Goal: Task Accomplishment & Management: Use online tool/utility

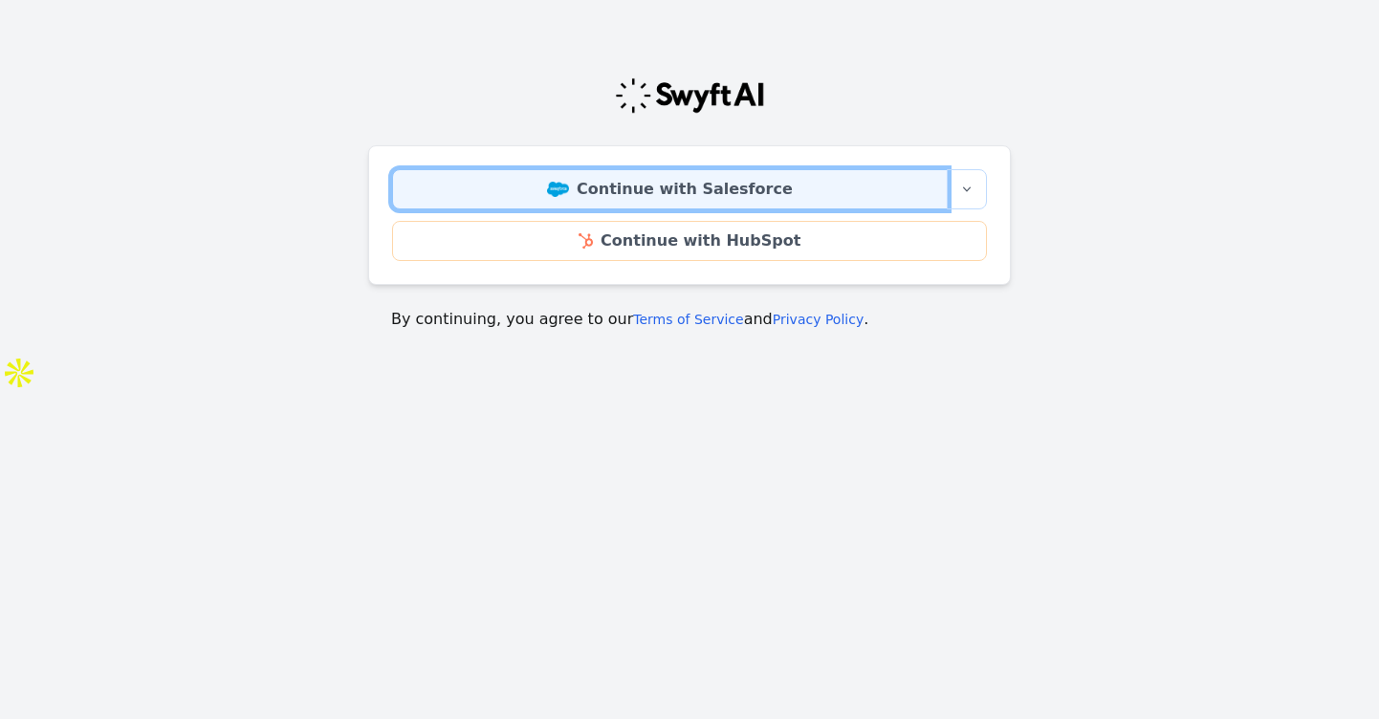
click at [601, 183] on link "Continue with Salesforce" at bounding box center [670, 189] width 556 height 40
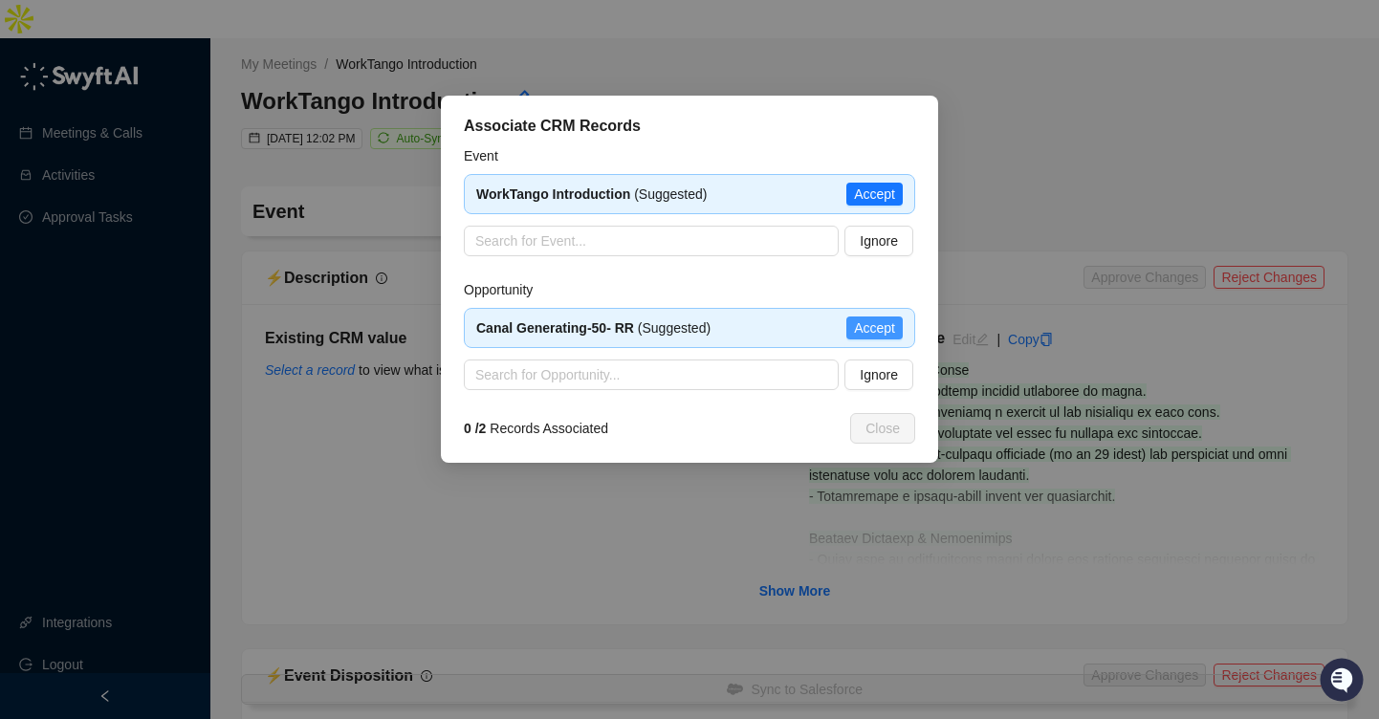
click at [880, 335] on span "Accept" at bounding box center [874, 327] width 41 height 21
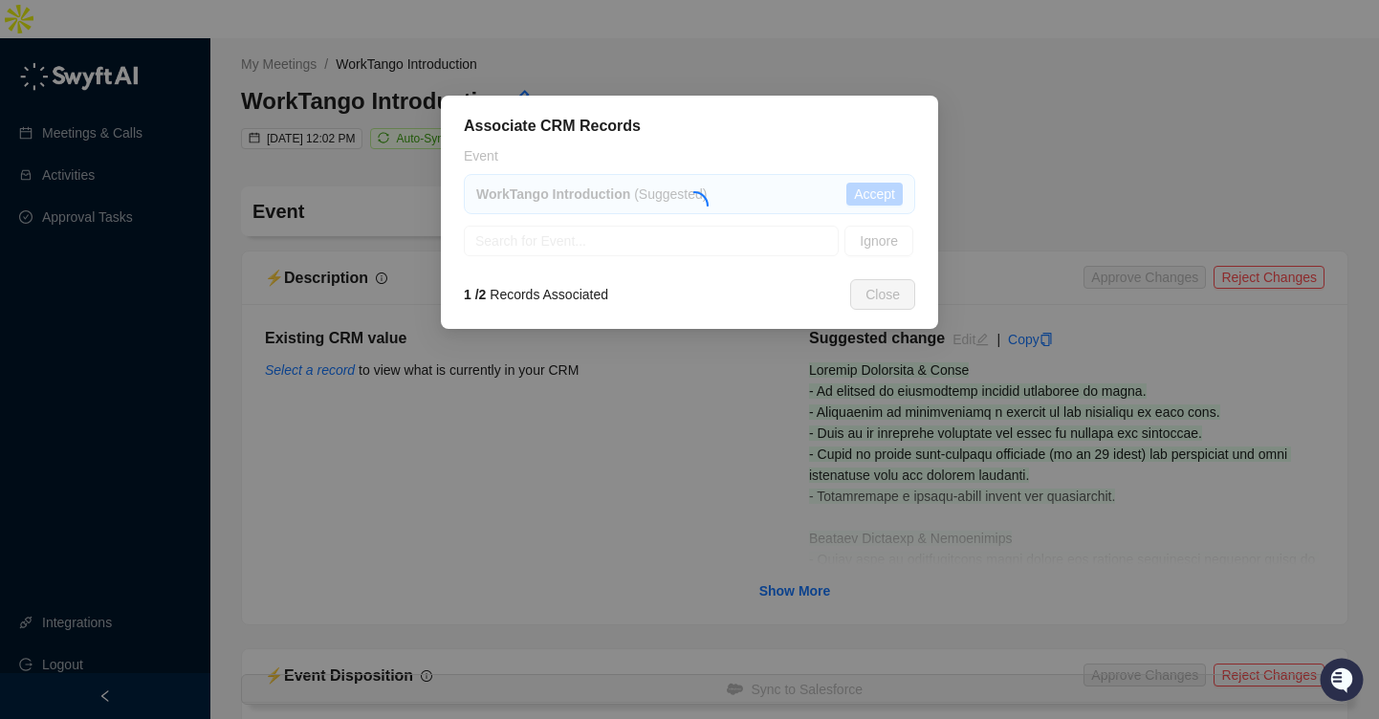
type textarea "**********"
type input "**********"
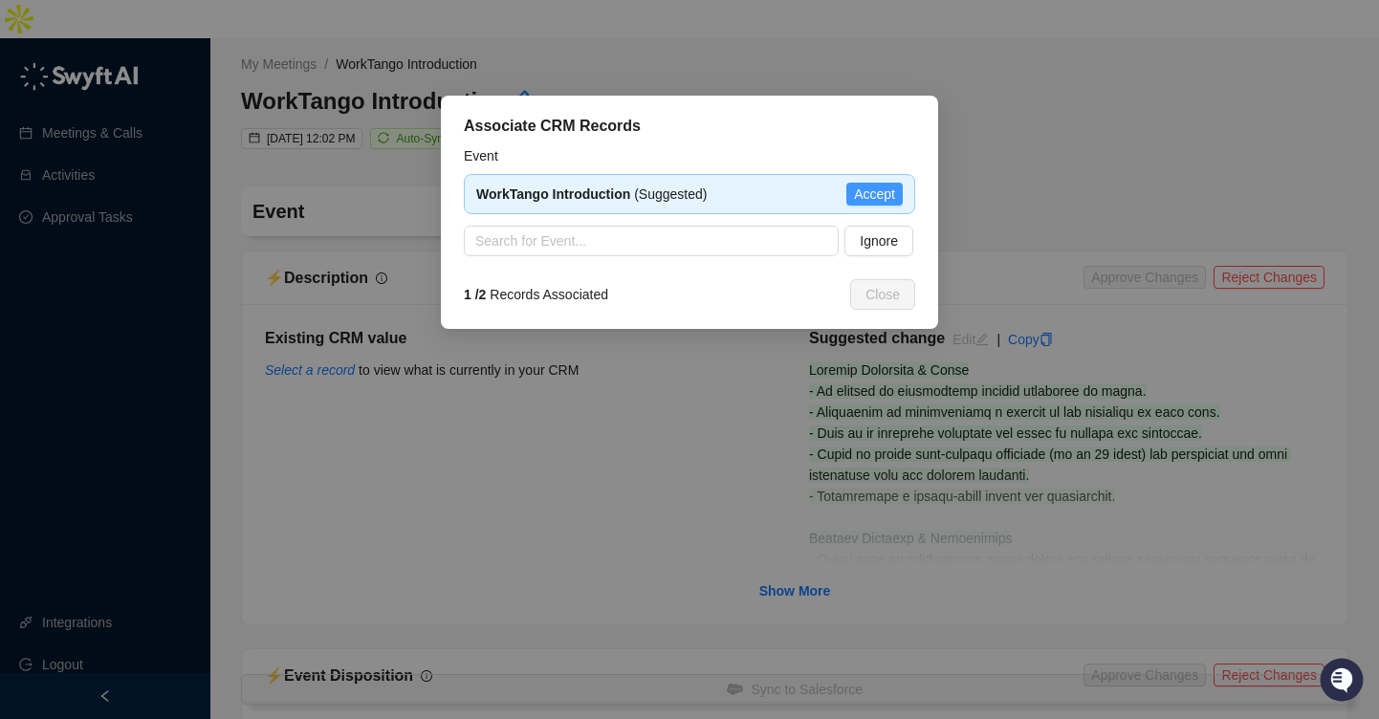
click at [882, 192] on span "Accept" at bounding box center [874, 194] width 41 height 21
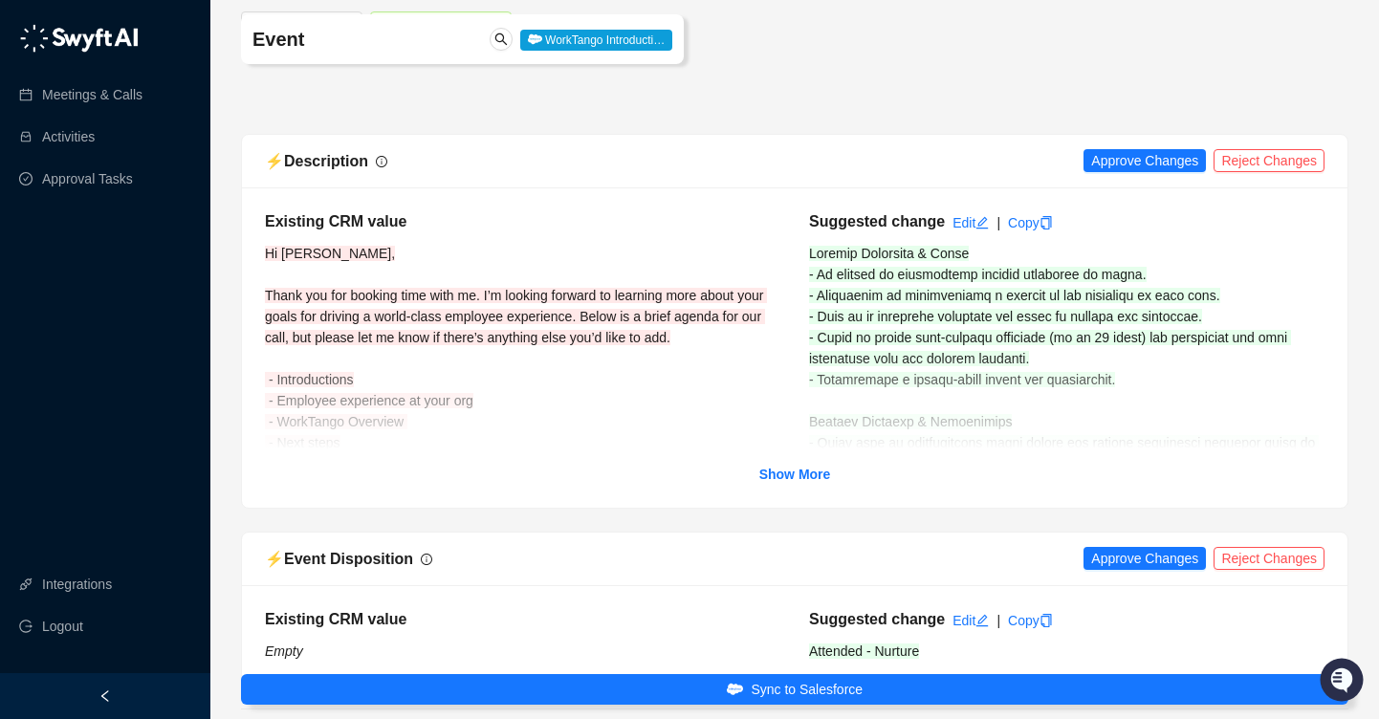
scroll to position [141, 0]
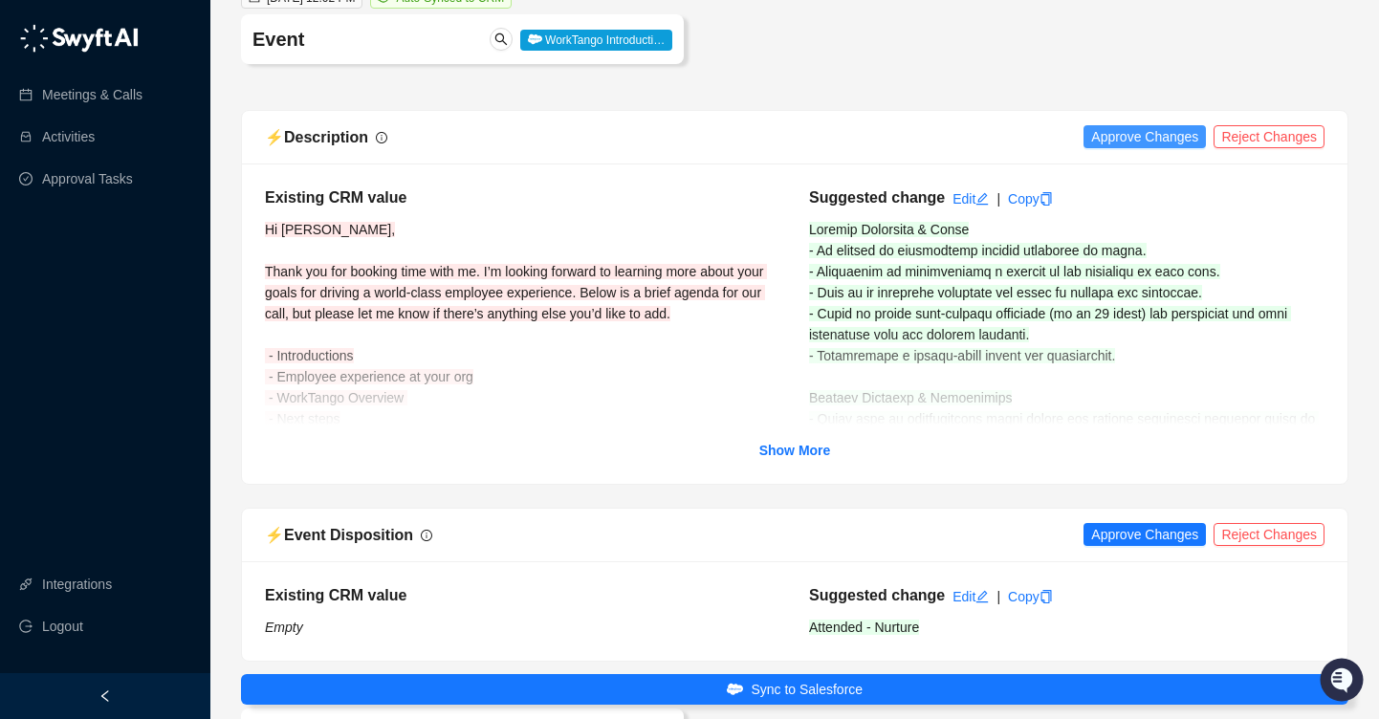
click at [1139, 126] on span "Approve Changes" at bounding box center [1144, 136] width 107 height 21
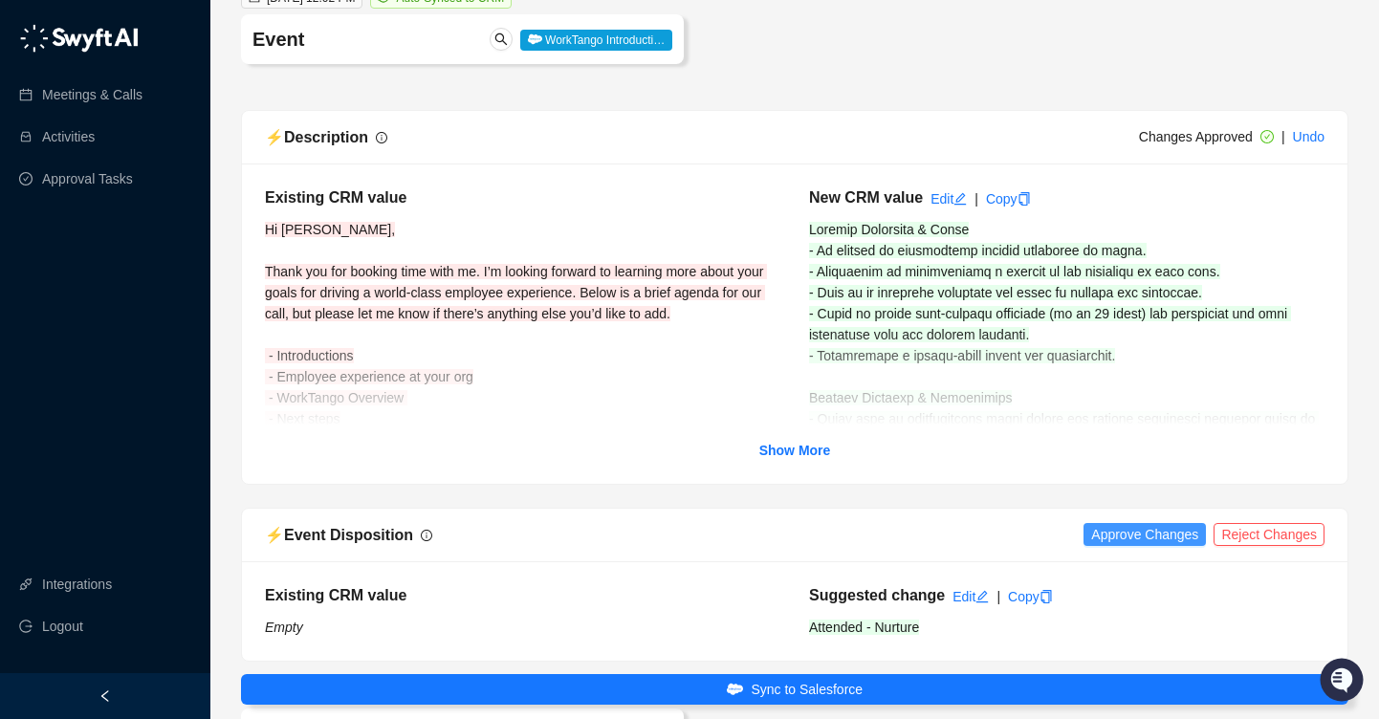
click at [1125, 524] on span "Approve Changes" at bounding box center [1144, 534] width 107 height 21
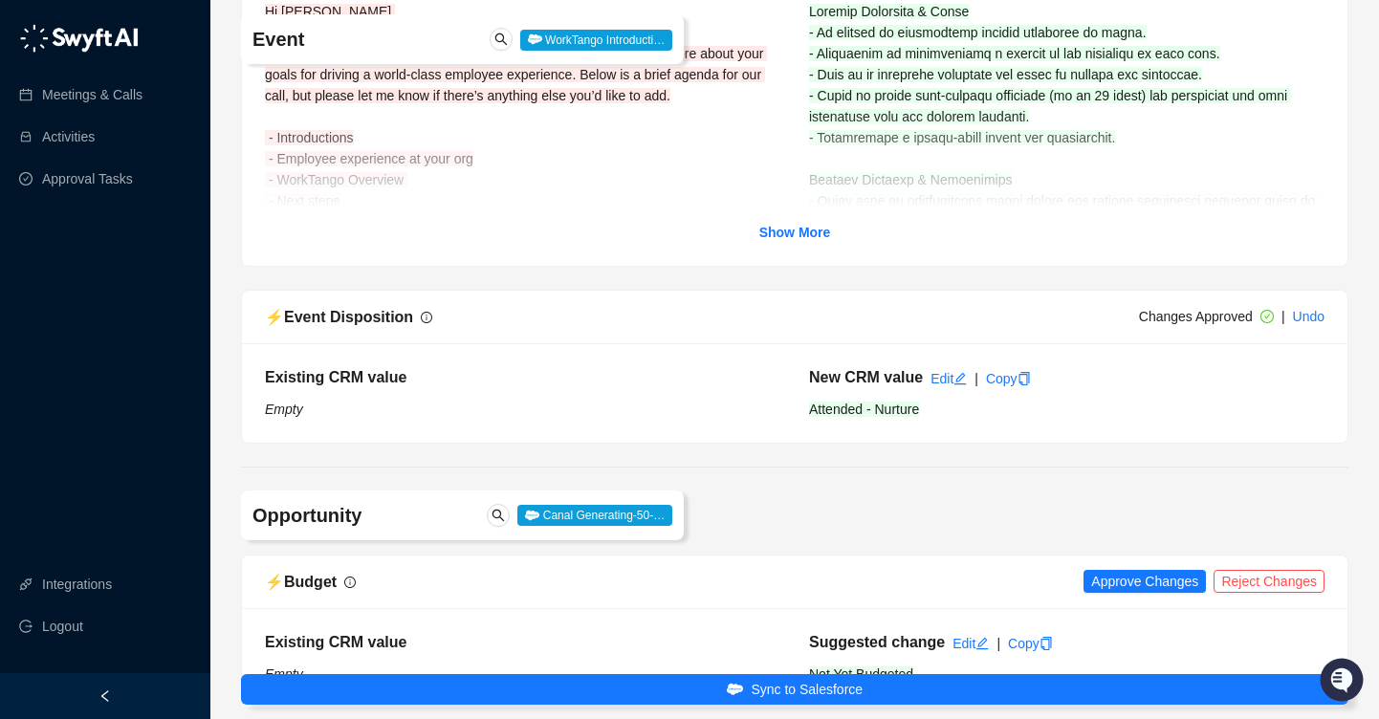
scroll to position [602, 0]
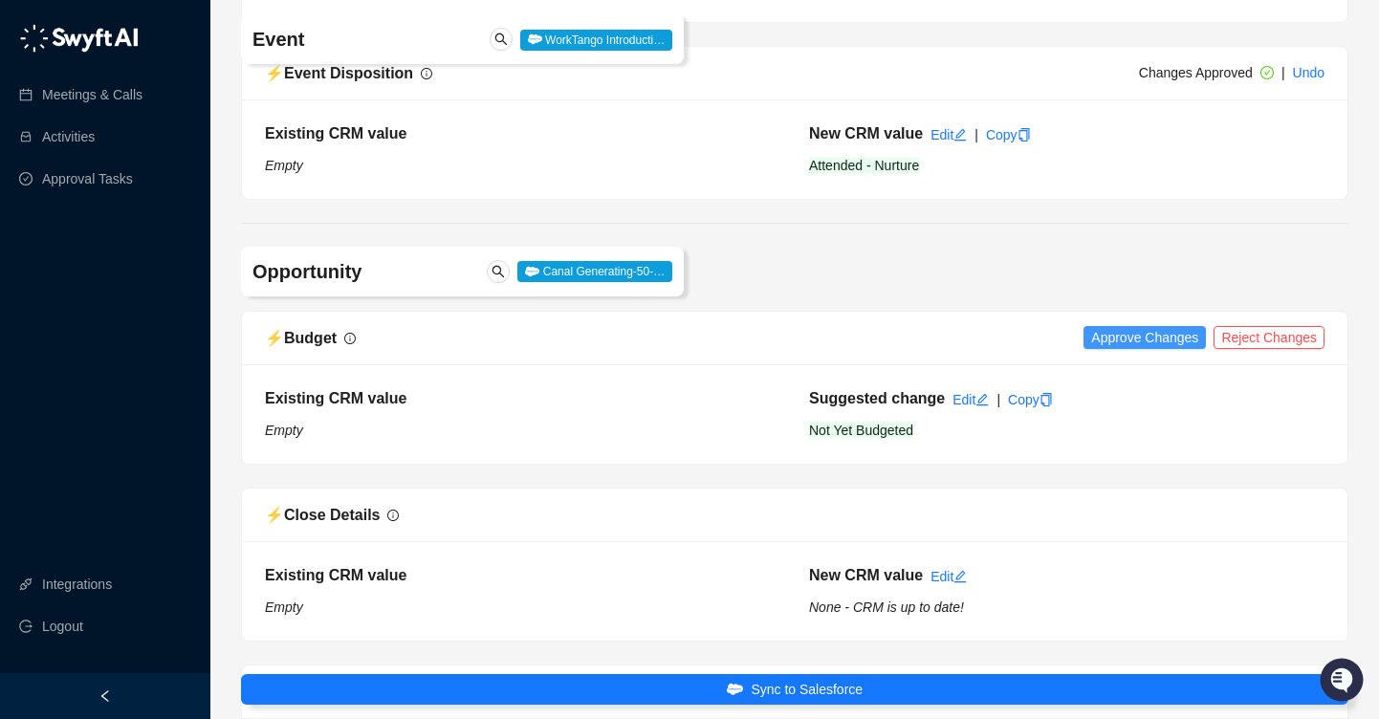
click at [1112, 327] on span "Approve Changes" at bounding box center [1144, 337] width 107 height 21
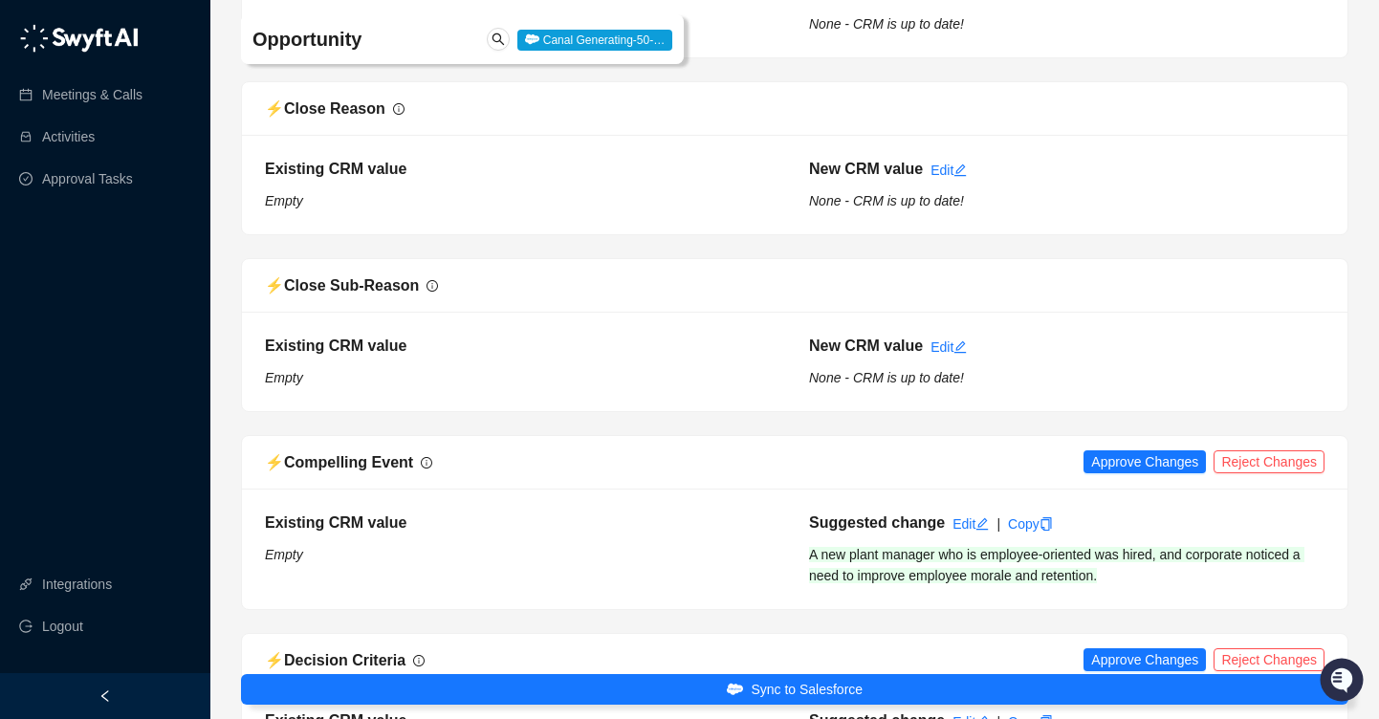
scroll to position [1324, 0]
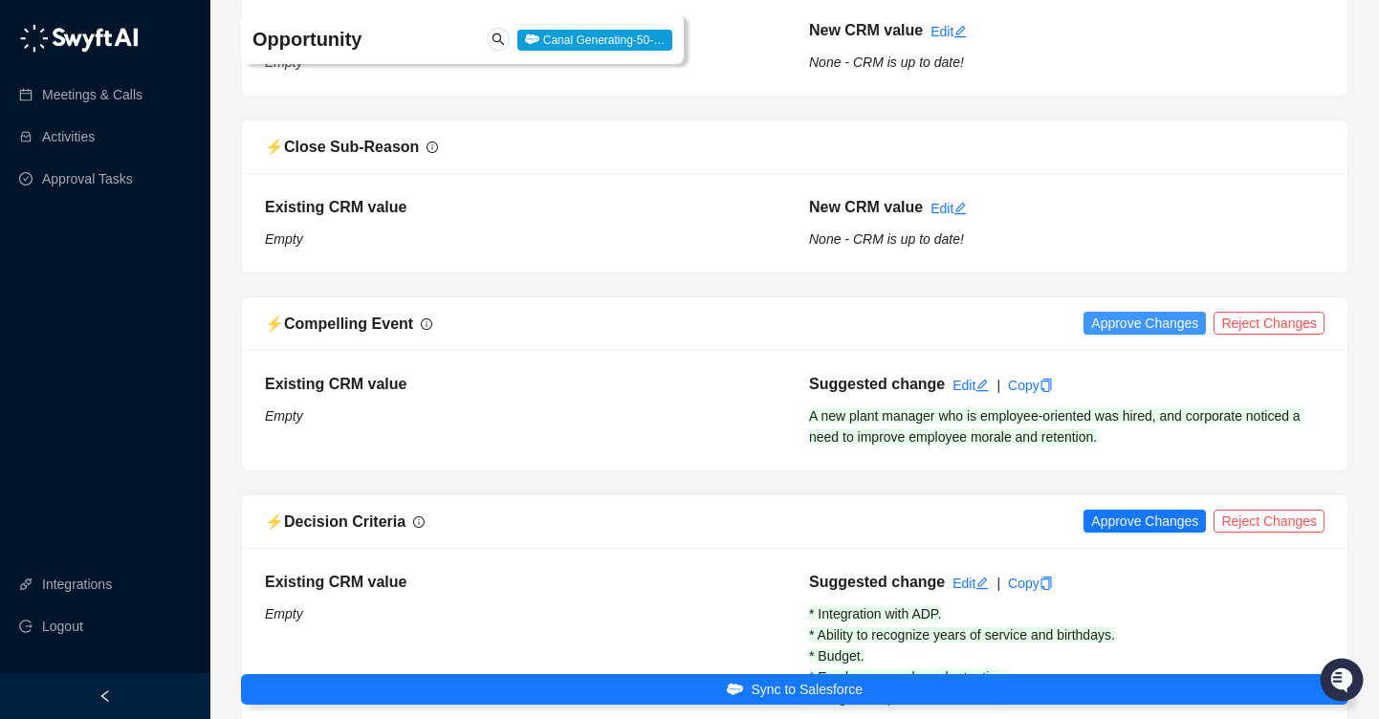
click at [1114, 313] on span "Approve Changes" at bounding box center [1144, 323] width 107 height 21
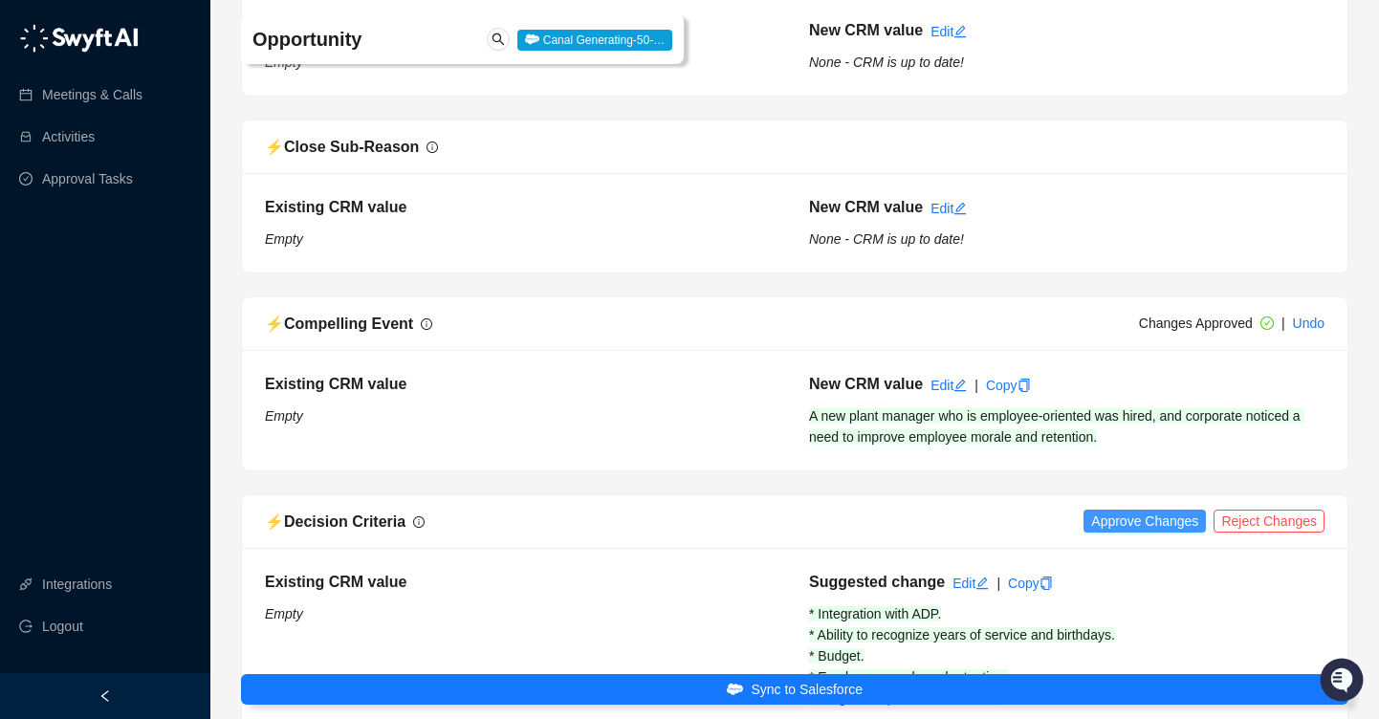
click at [1115, 511] on span "Approve Changes" at bounding box center [1144, 521] width 107 height 21
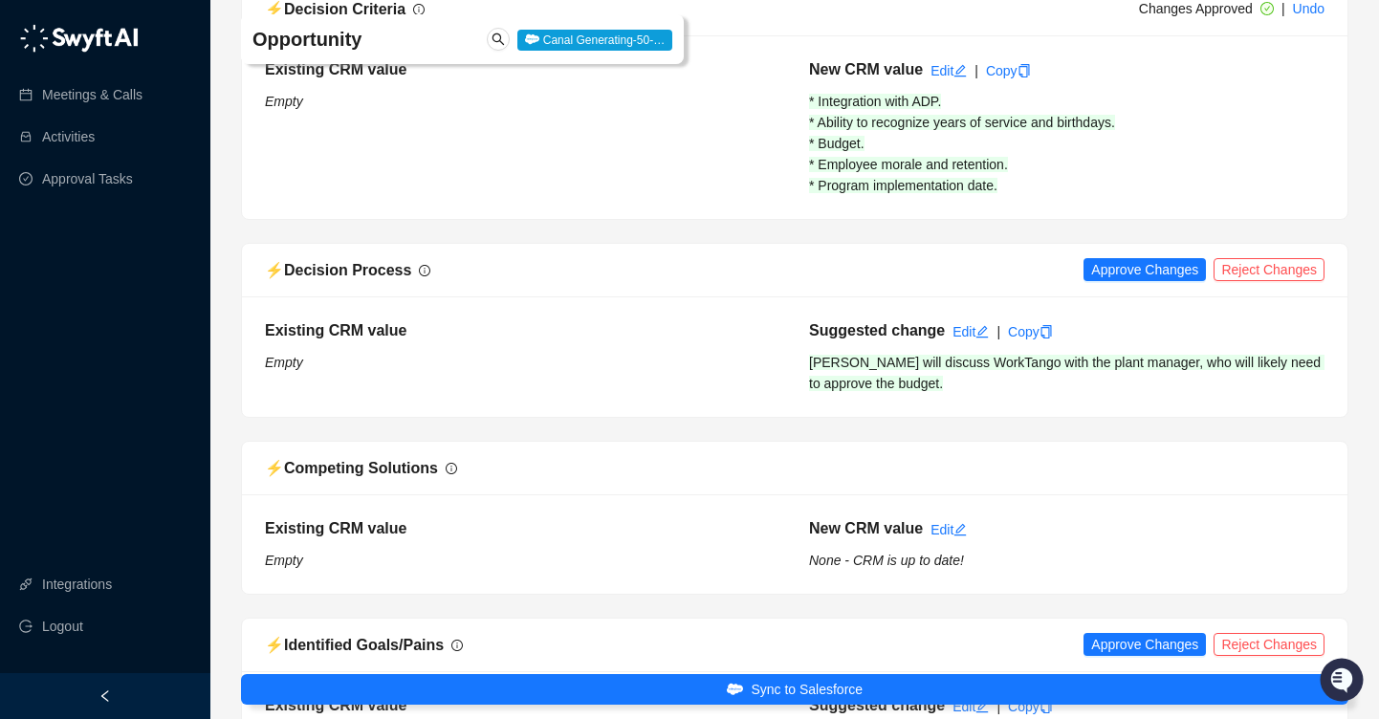
scroll to position [1845, 0]
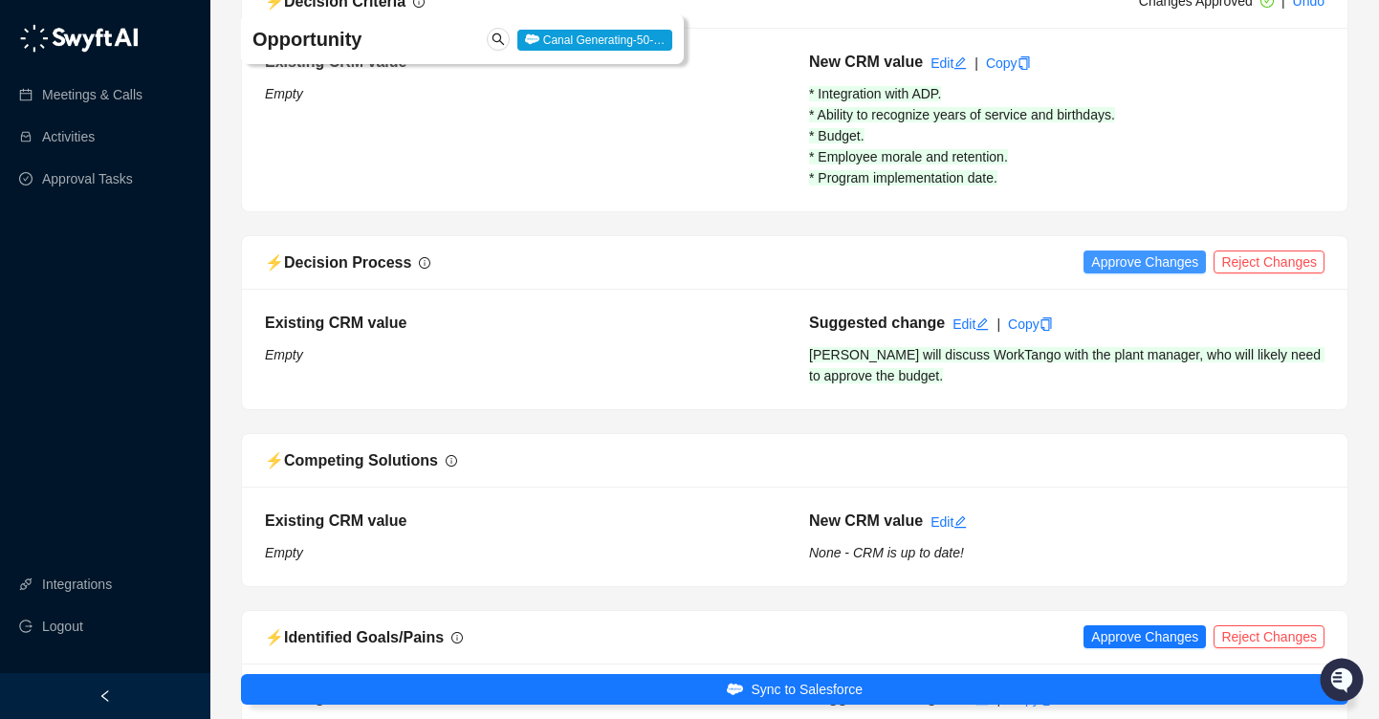
click at [1123, 251] on span "Approve Changes" at bounding box center [1144, 261] width 107 height 21
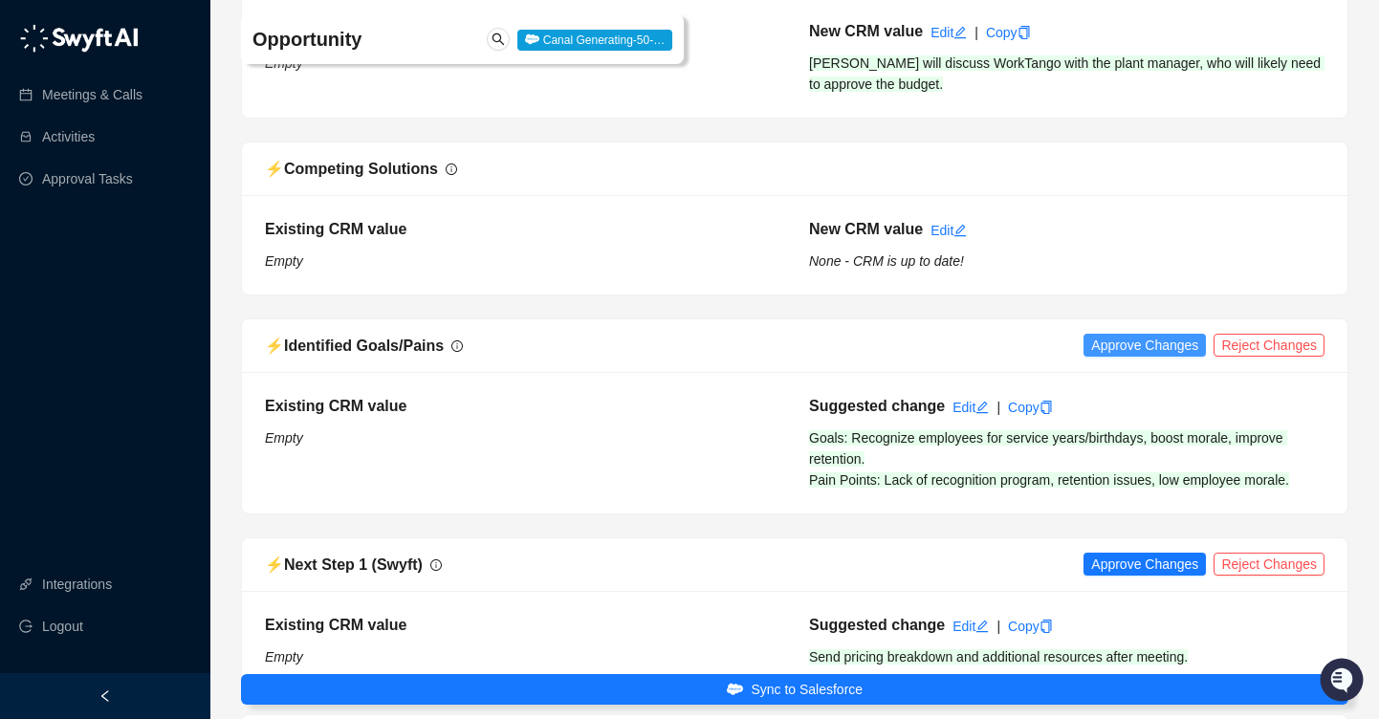
click at [1118, 335] on span "Approve Changes" at bounding box center [1144, 345] width 107 height 21
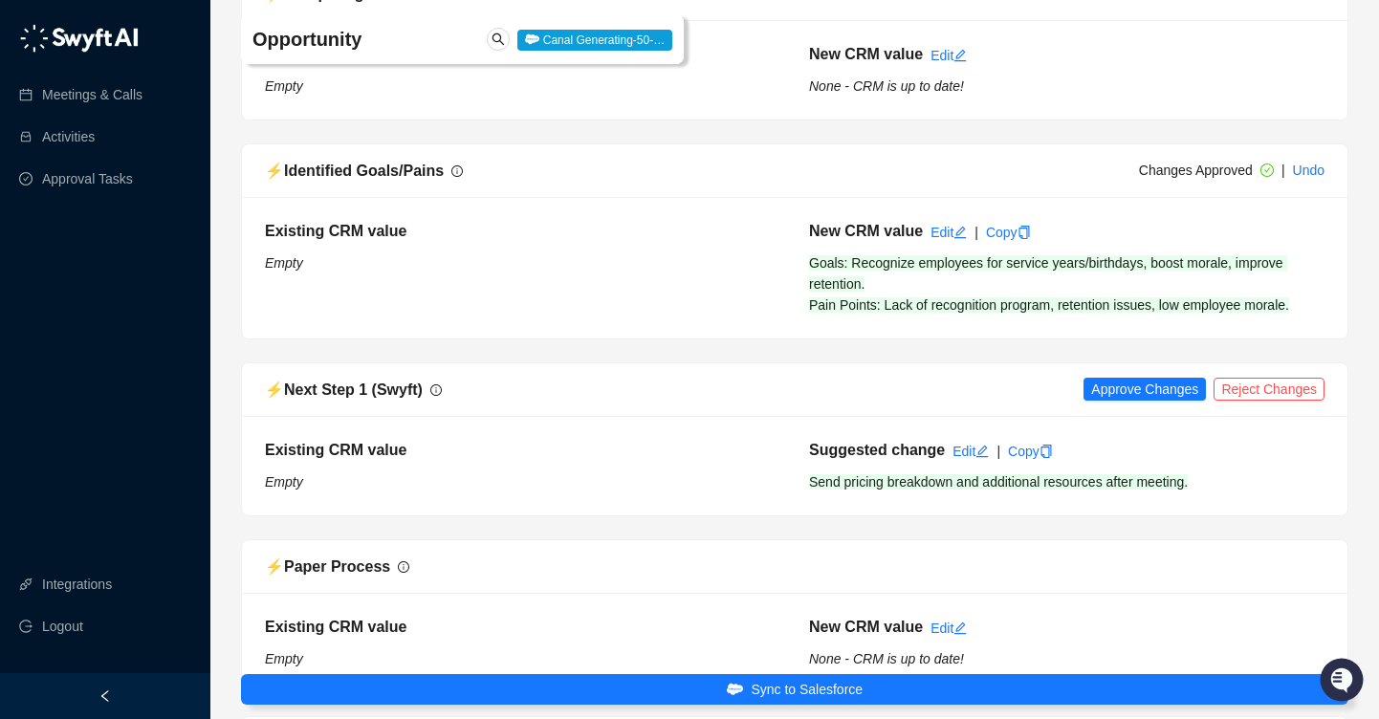
scroll to position [2373, 0]
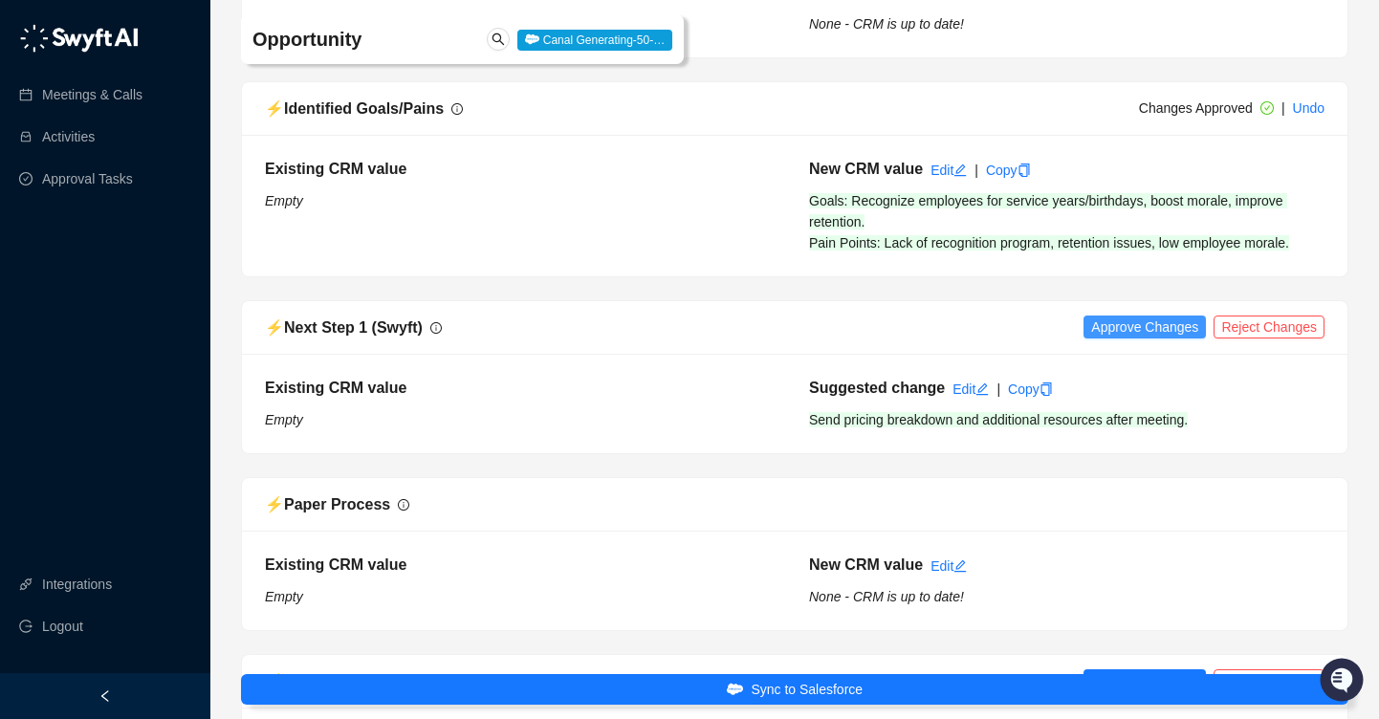
click at [1113, 317] on span "Approve Changes" at bounding box center [1144, 327] width 107 height 21
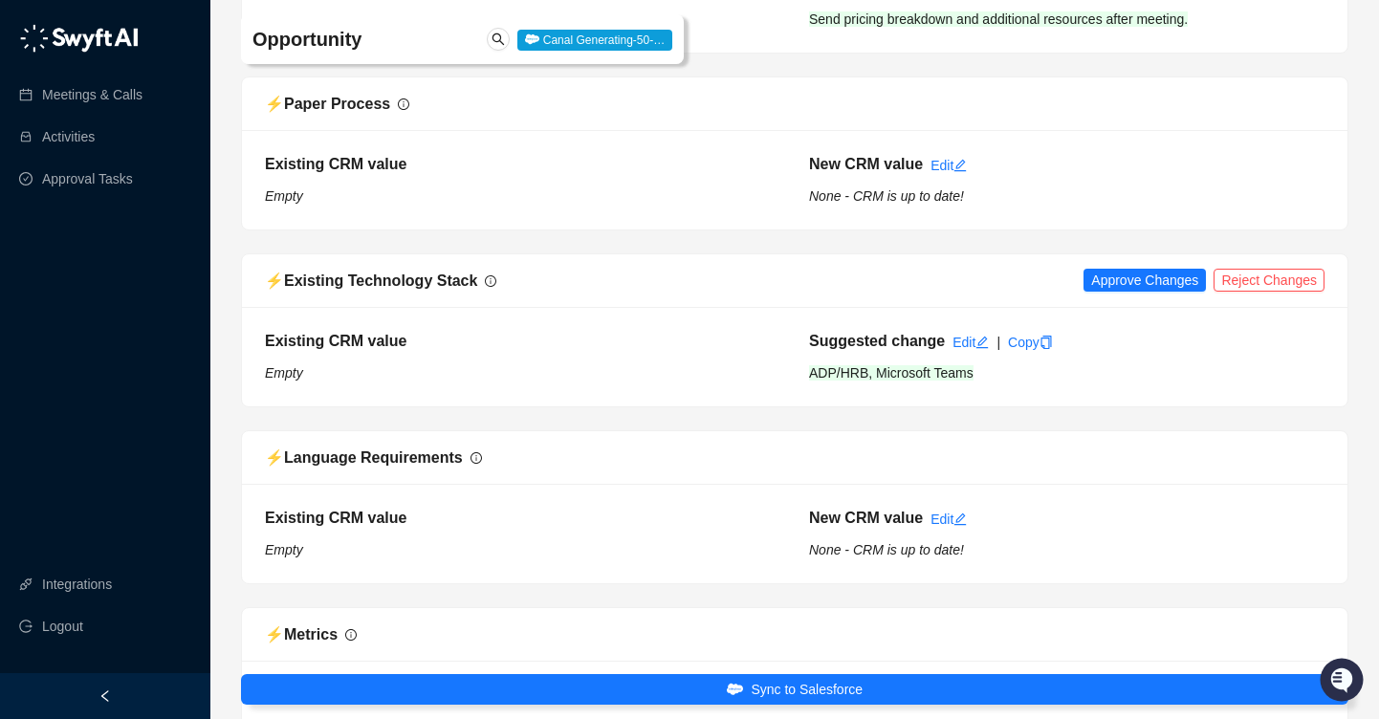
scroll to position [2786, 0]
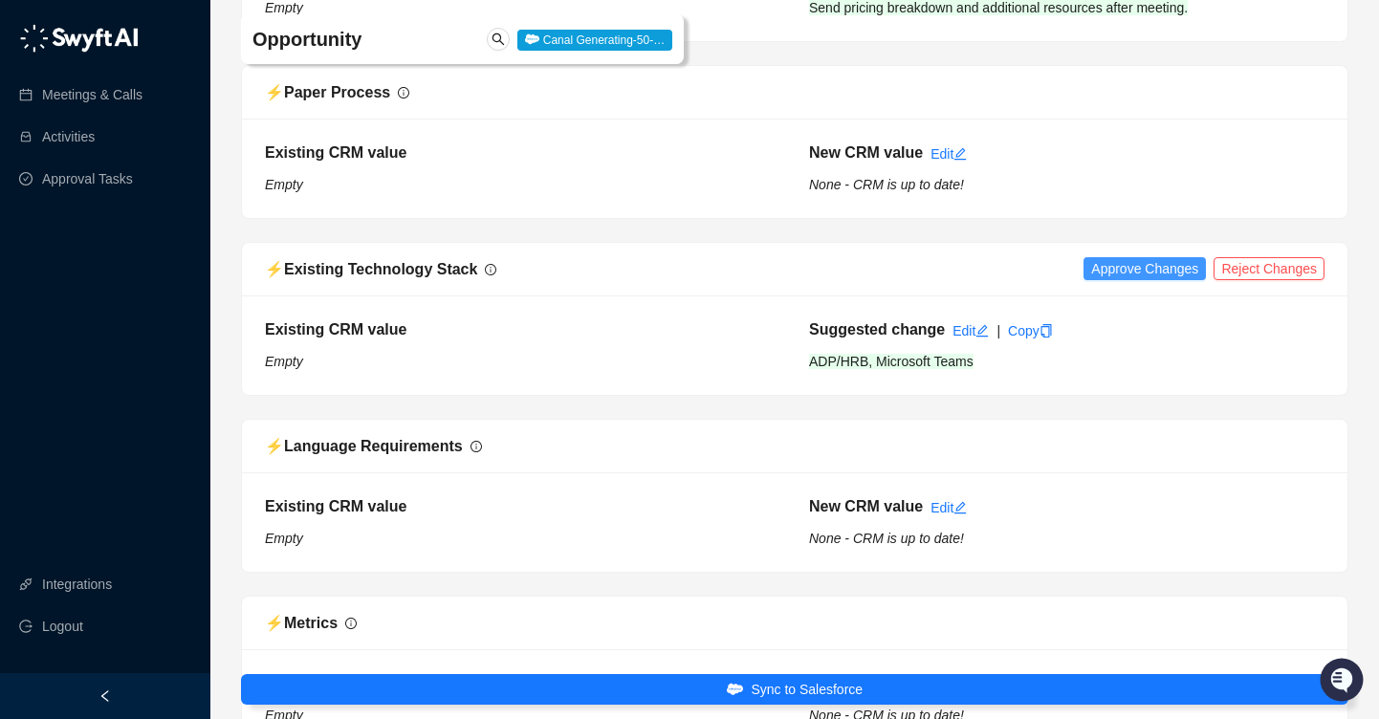
click at [1107, 258] on span "Approve Changes" at bounding box center [1144, 268] width 107 height 21
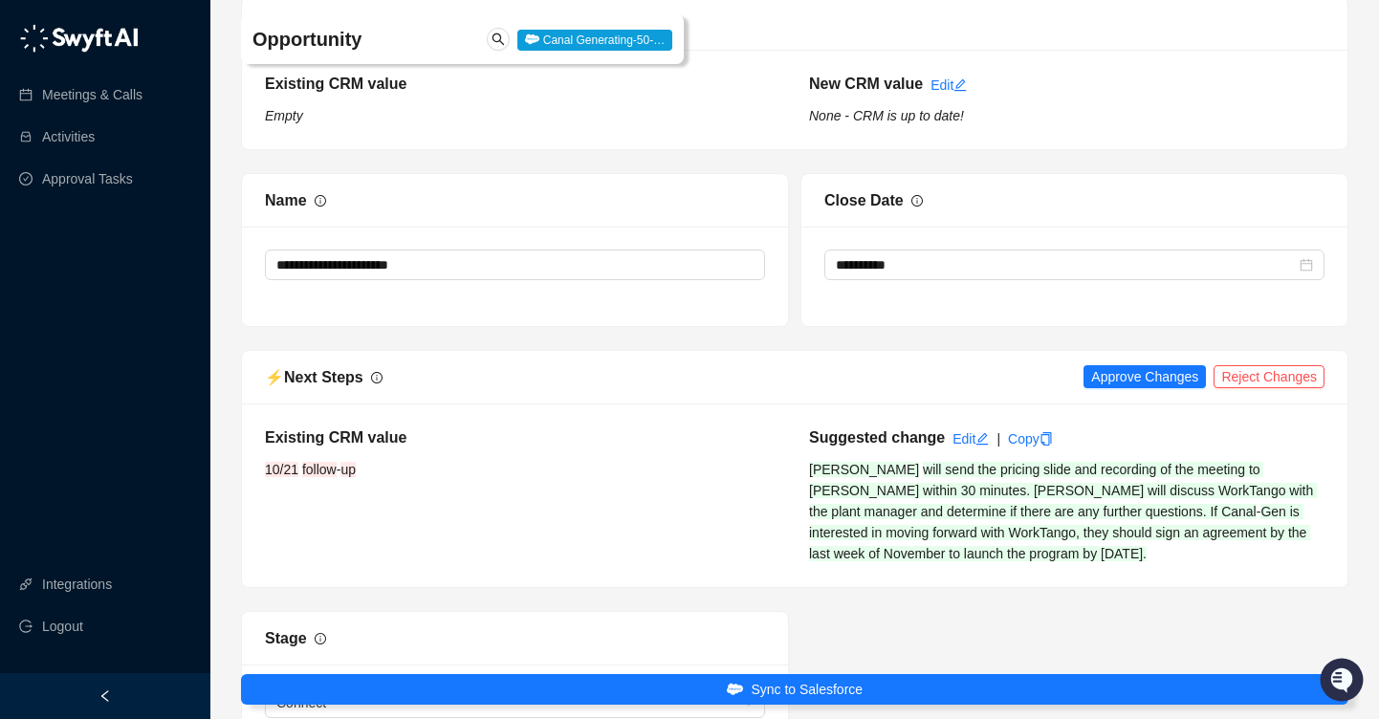
scroll to position [3801, 0]
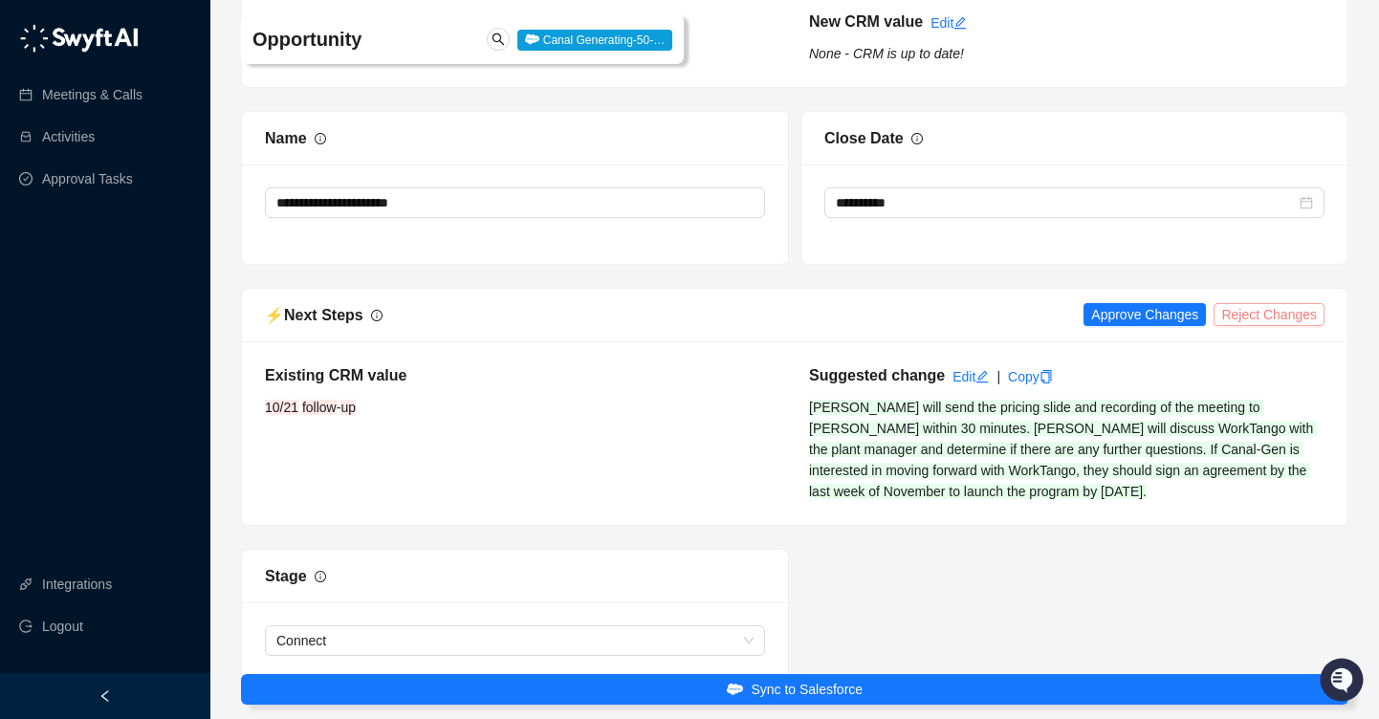
click at [1255, 304] on span "Reject Changes" at bounding box center [1269, 314] width 96 height 21
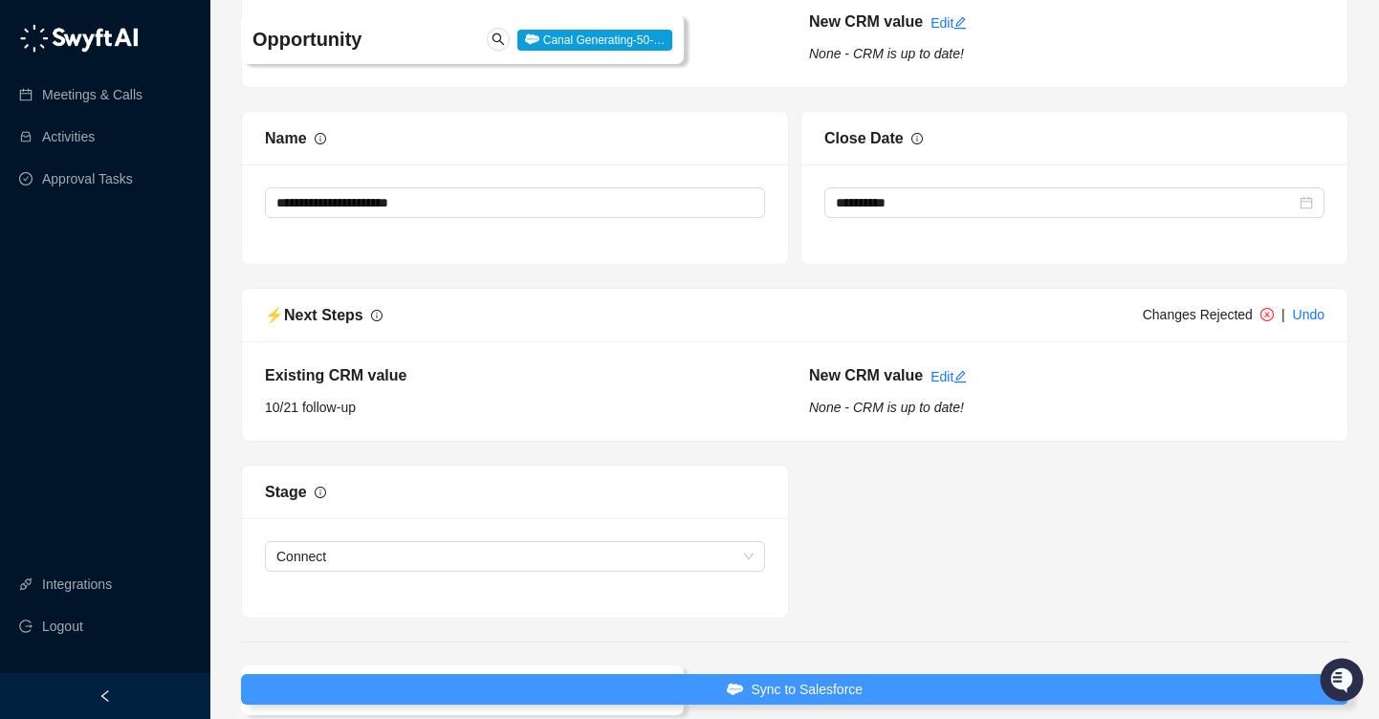
click at [787, 695] on span "Sync to Salesforce" at bounding box center [807, 689] width 112 height 21
